Goal: Check status: Check status

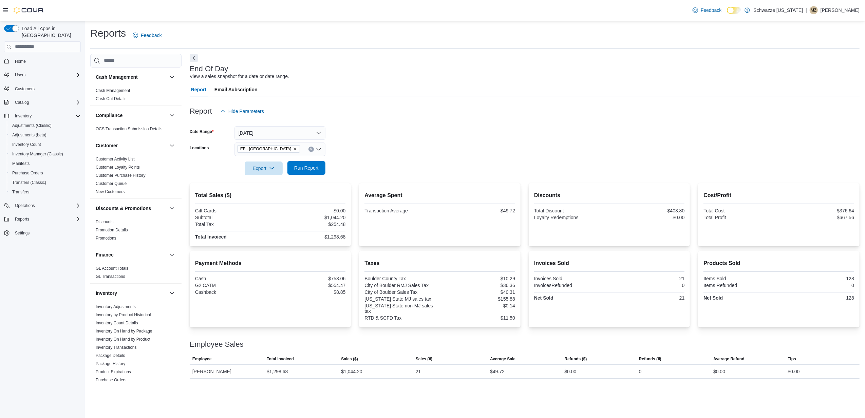
click at [304, 167] on span "Run Report" at bounding box center [306, 168] width 24 height 7
